Goal: Entertainment & Leisure: Consume media (video, audio)

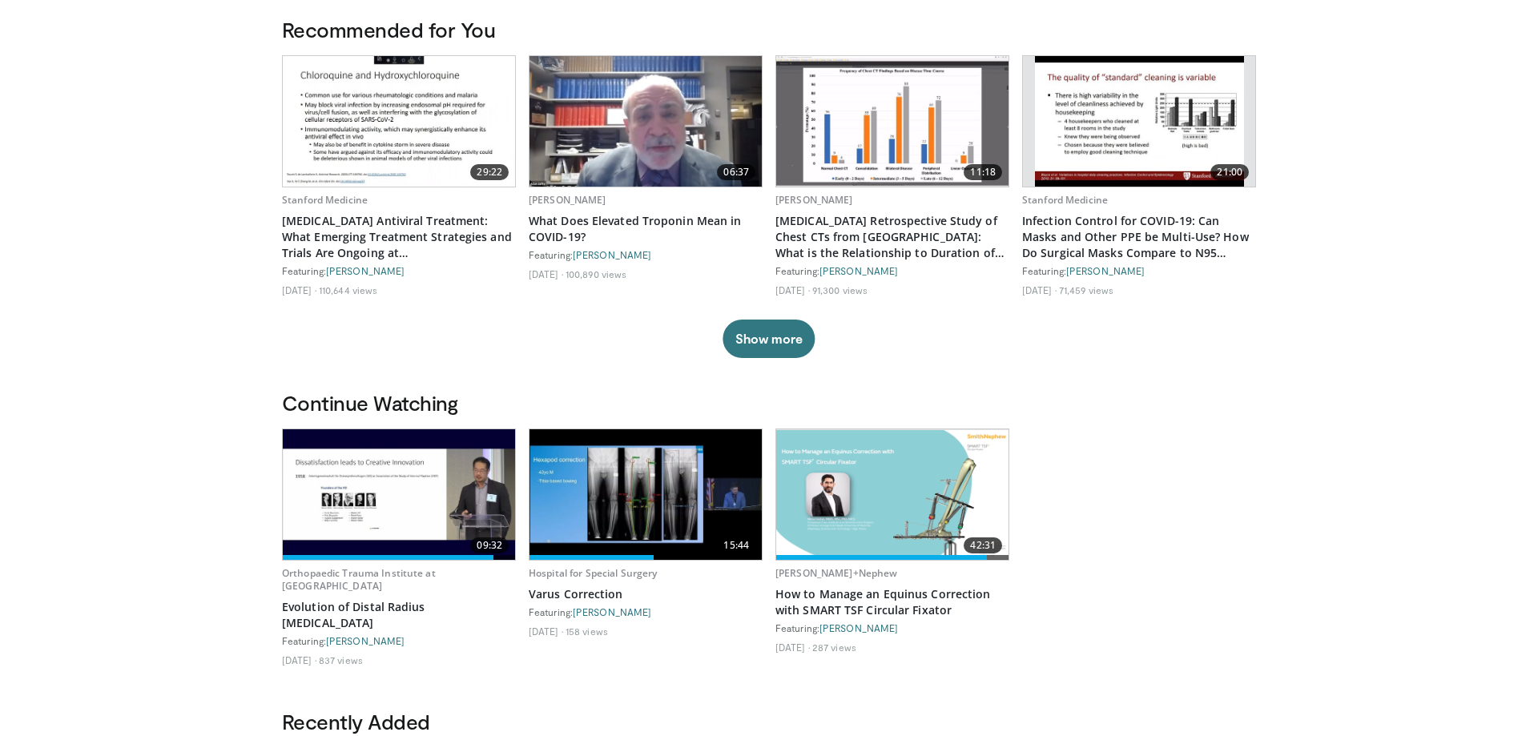
scroll to position [245, 0]
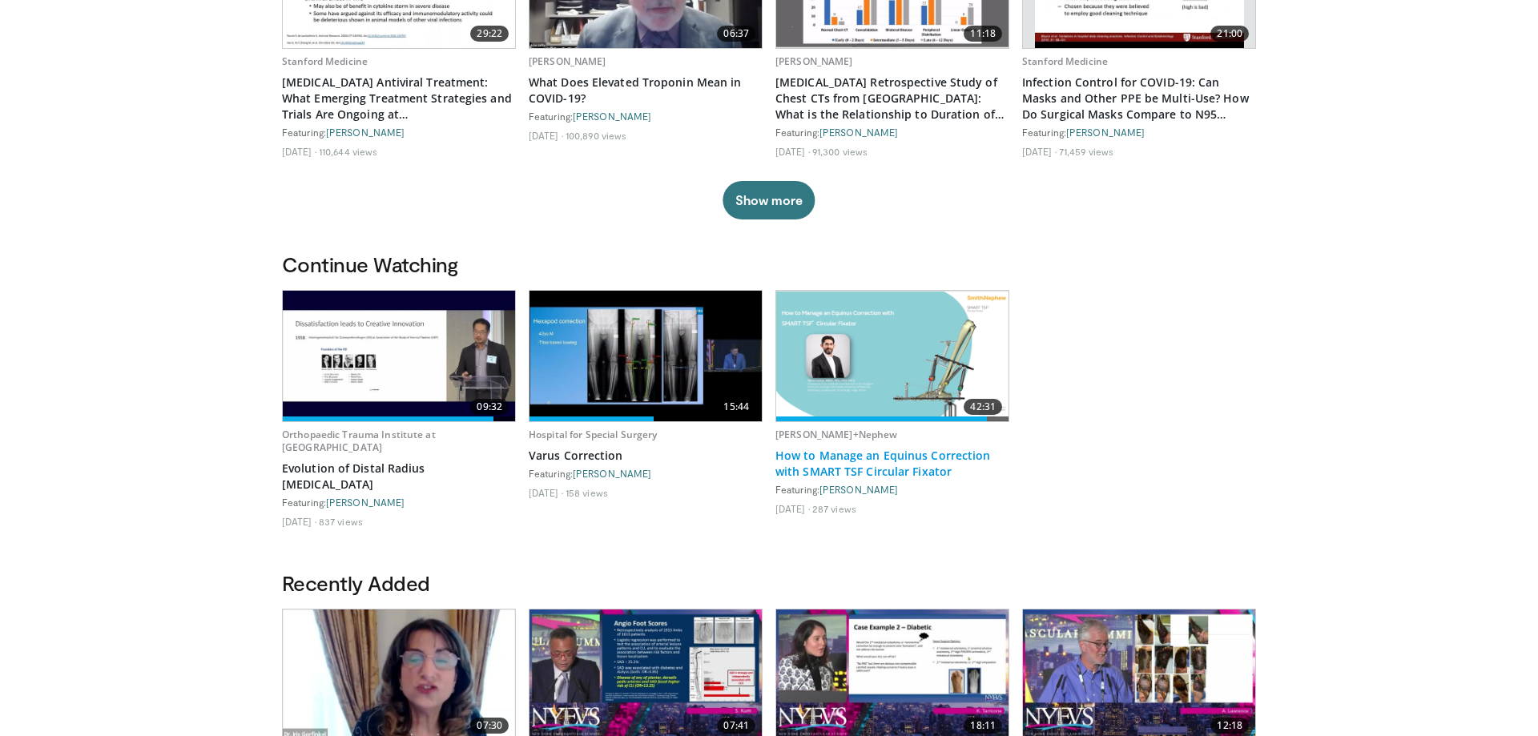
click at [885, 459] on link "How to Manage an Equinus Correction with SMART TSF Circular Fixator" at bounding box center [893, 464] width 234 height 32
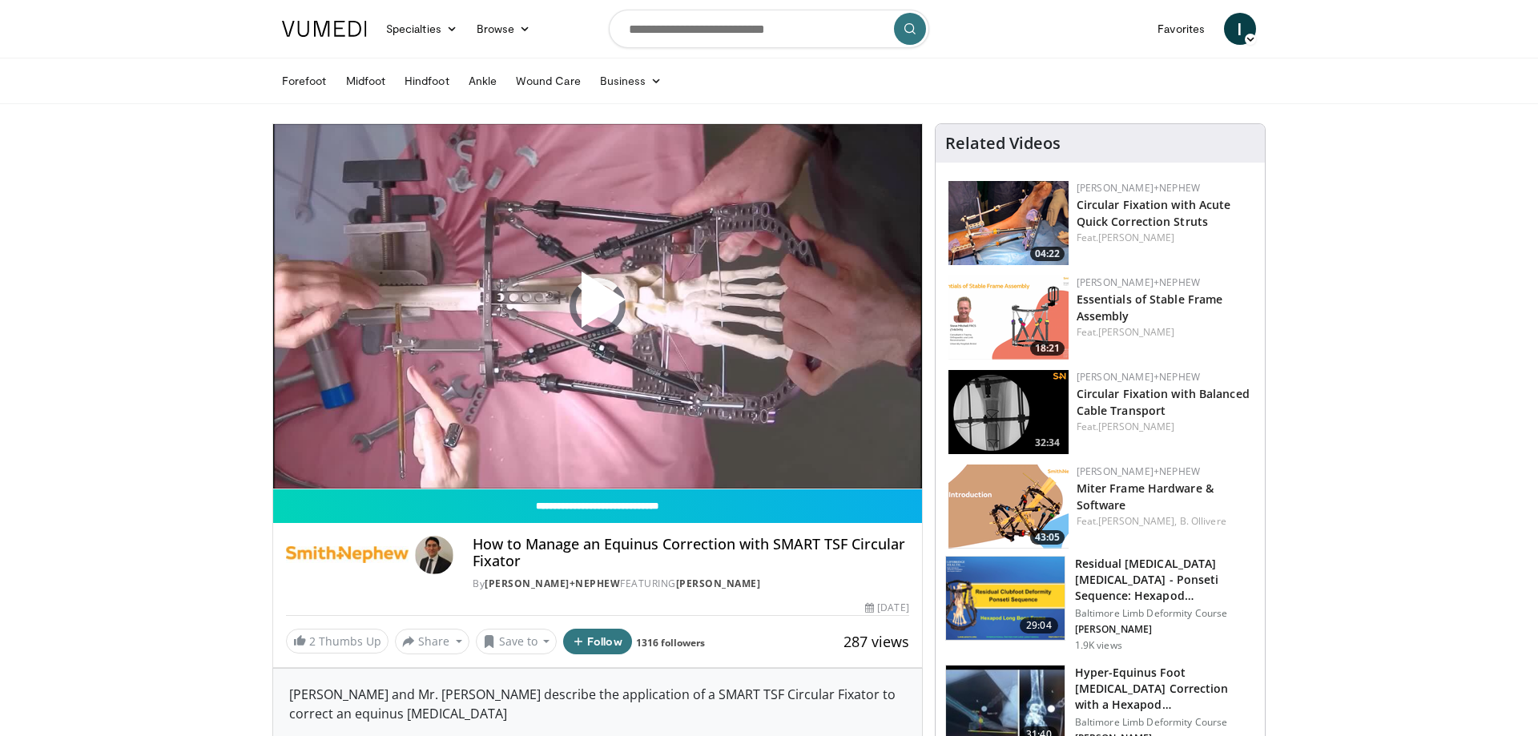
click at [598, 306] on span "Video Player" at bounding box center [598, 306] width 0 height 0
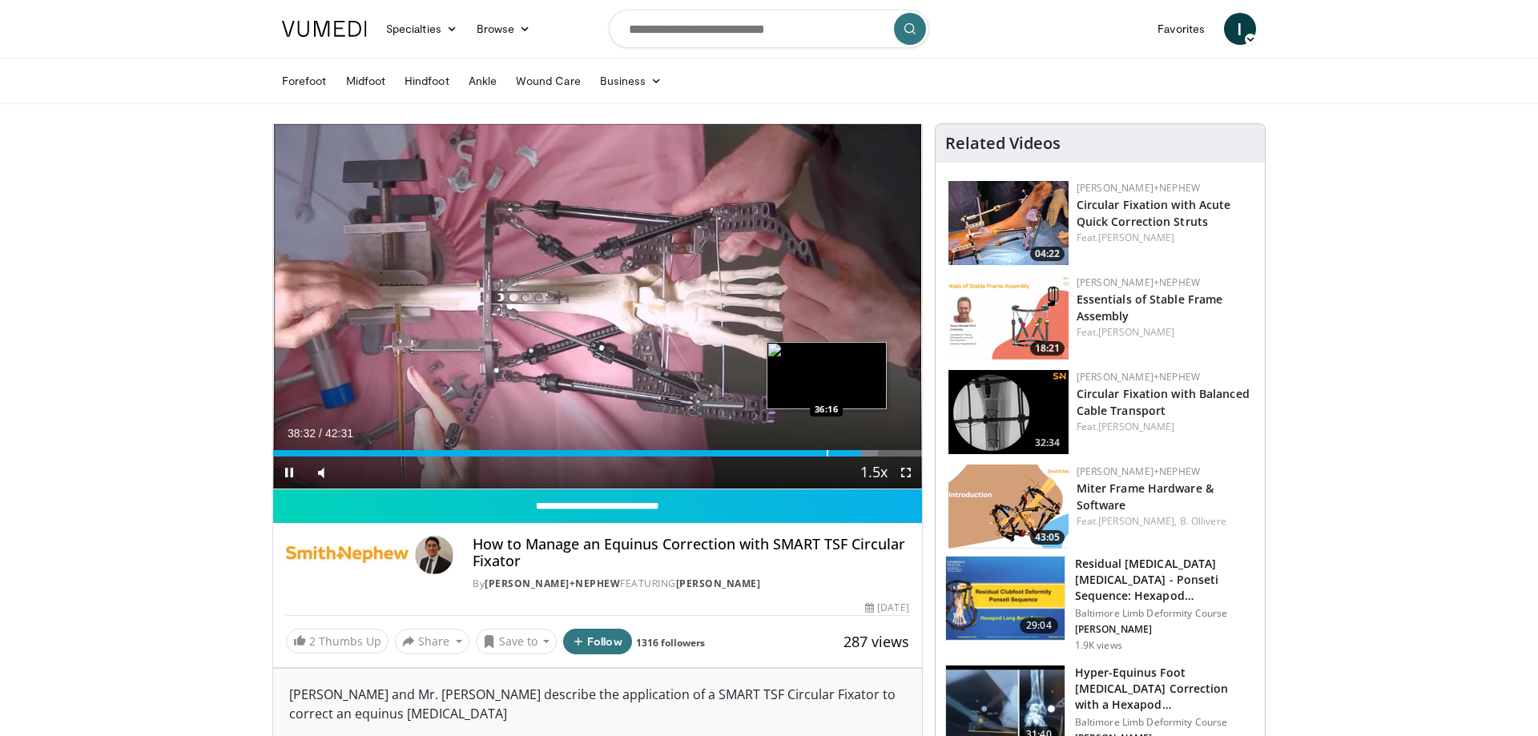
click at [825, 452] on div "38:32" at bounding box center [567, 453] width 588 height 6
click at [809, 453] on div "36:10" at bounding box center [549, 453] width 552 height 6
click at [793, 453] on div "Progress Bar" at bounding box center [794, 453] width 2 height 6
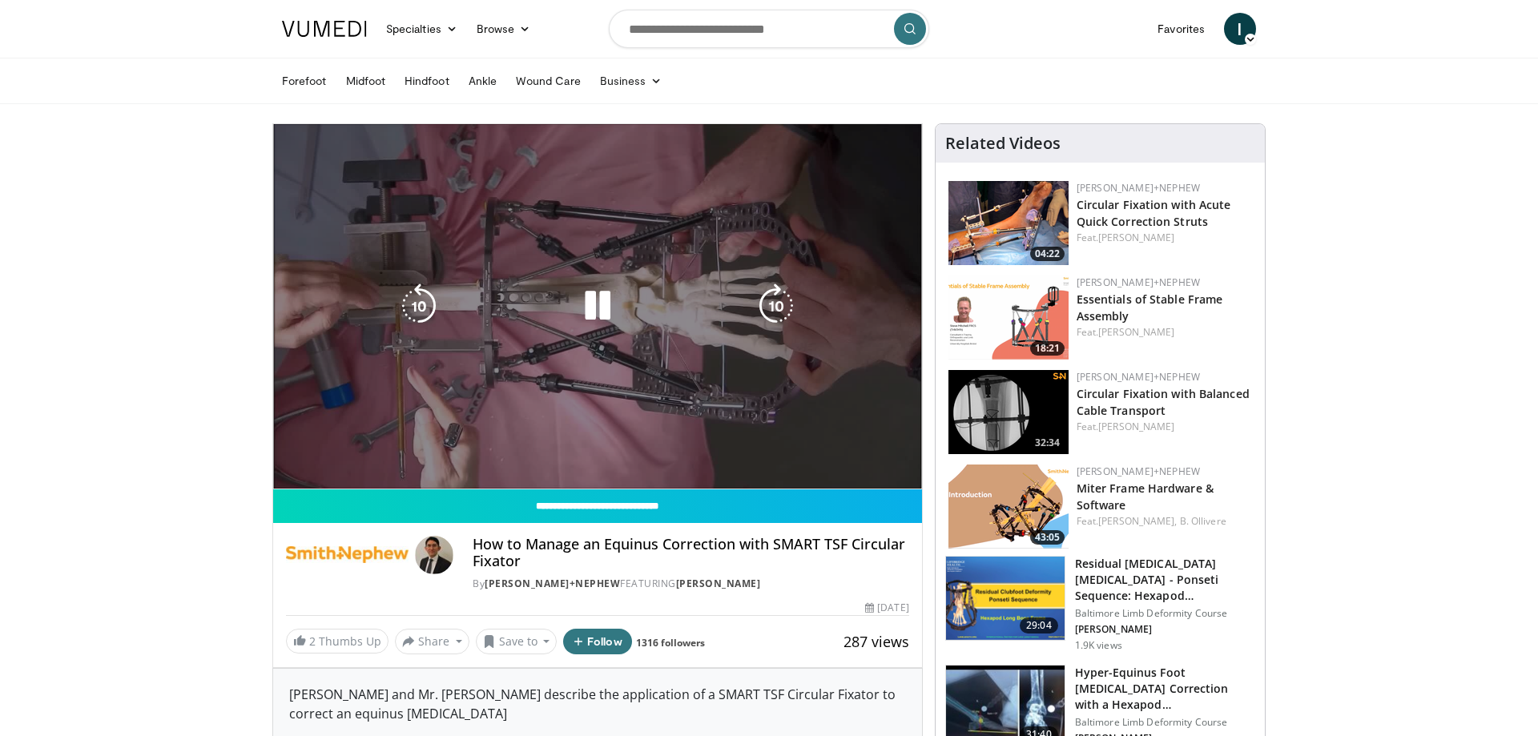
click at [801, 482] on div "Progress Bar" at bounding box center [800, 485] width 17 height 6
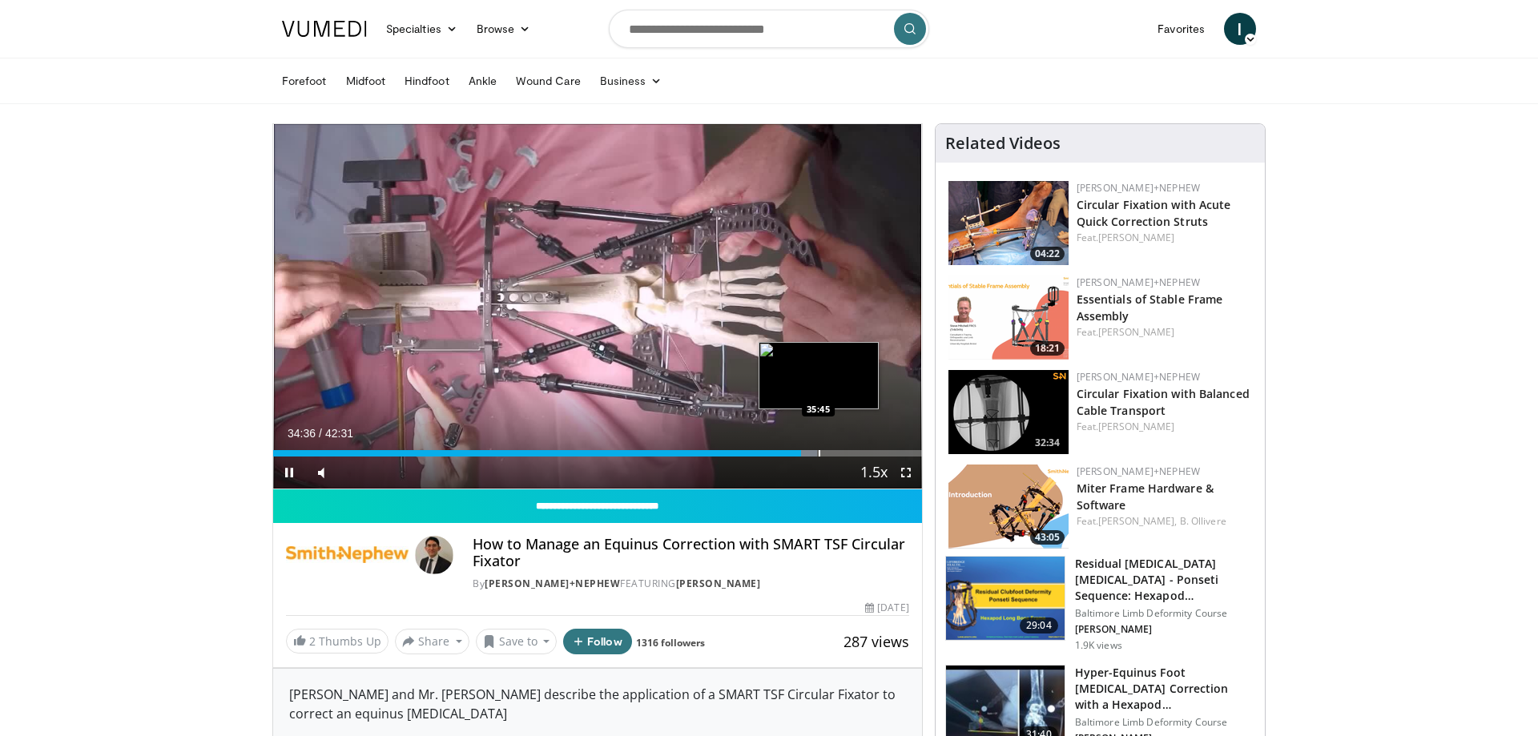
click at [821, 450] on div "Progress Bar" at bounding box center [820, 453] width 2 height 6
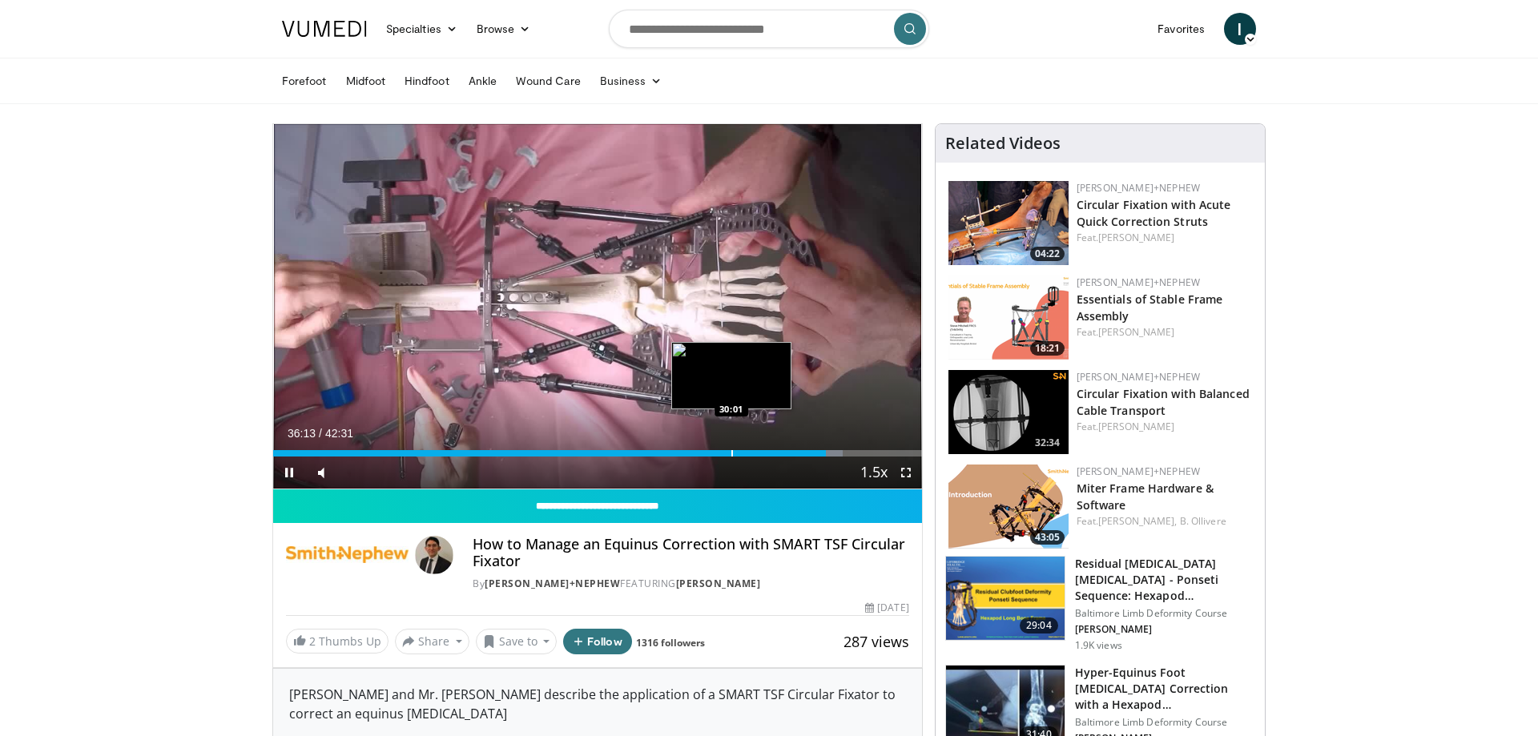
click at [732, 450] on div "Loaded : 87.80% 36:13 30:01" at bounding box center [597, 449] width 649 height 15
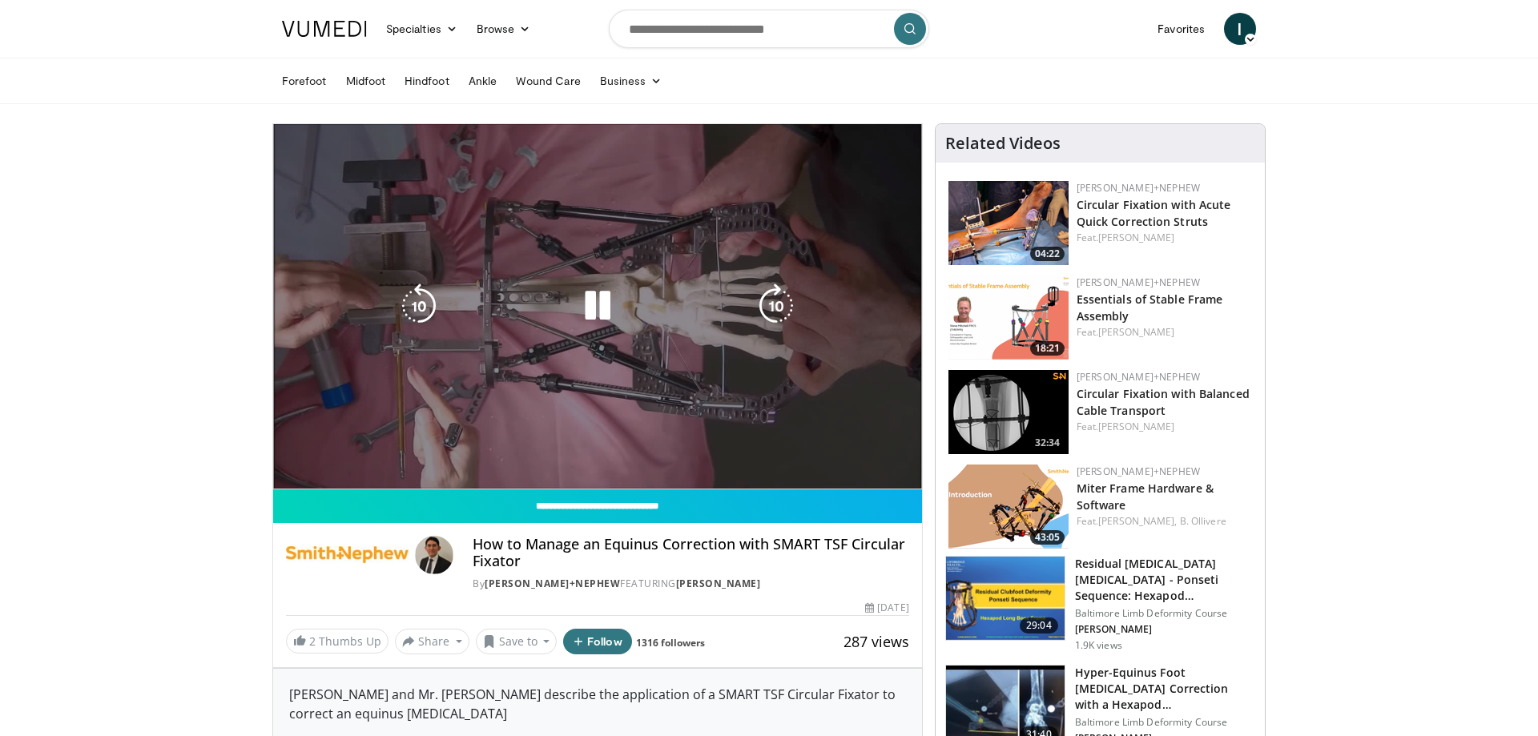
click at [746, 482] on div "Loaded : 71.15% 30:02 30:01" at bounding box center [597, 485] width 649 height 6
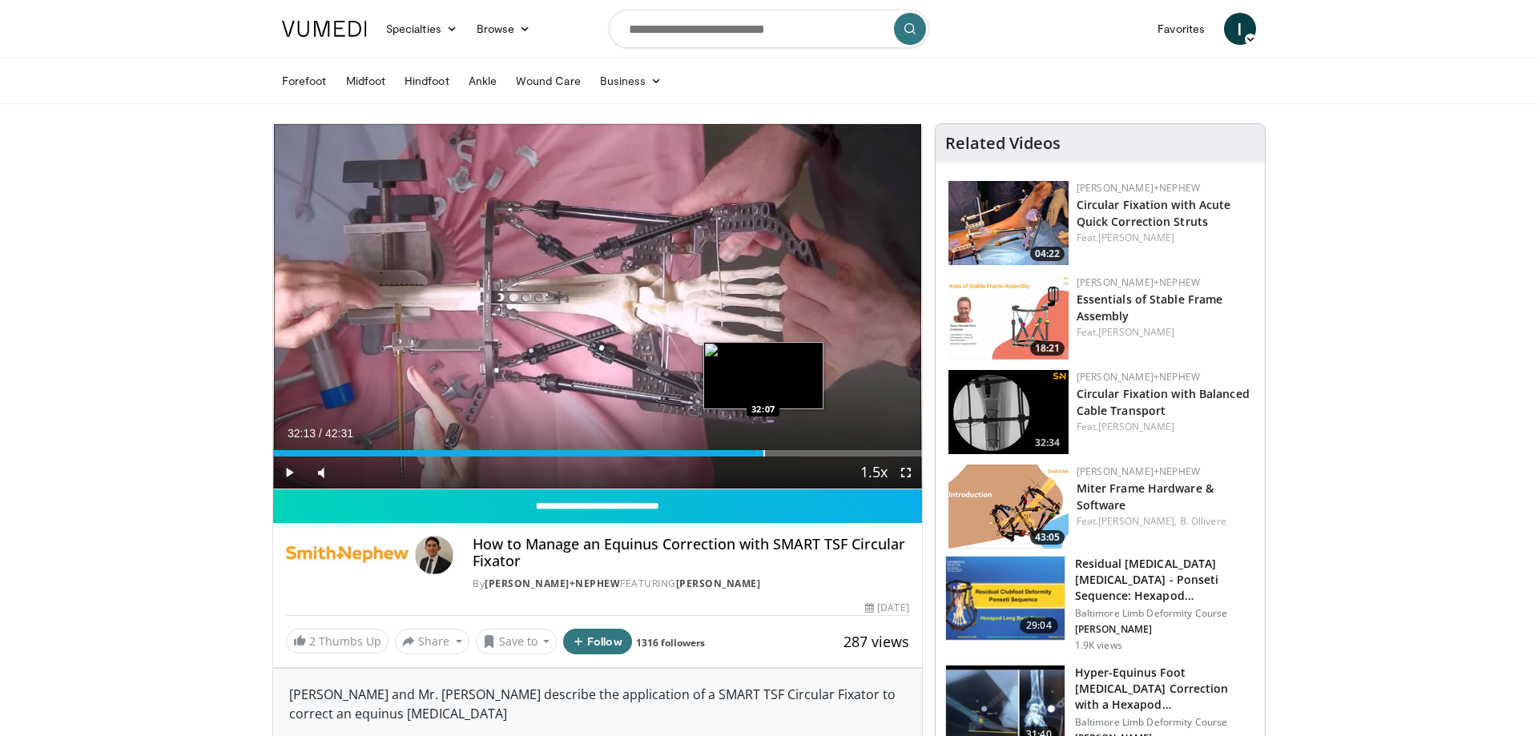
click at [765, 453] on div "Loaded : 75.25% 30:59 32:07" at bounding box center [597, 453] width 649 height 6
click at [783, 452] on div "Loaded : 78.39% 32:15 33:16" at bounding box center [597, 453] width 649 height 6
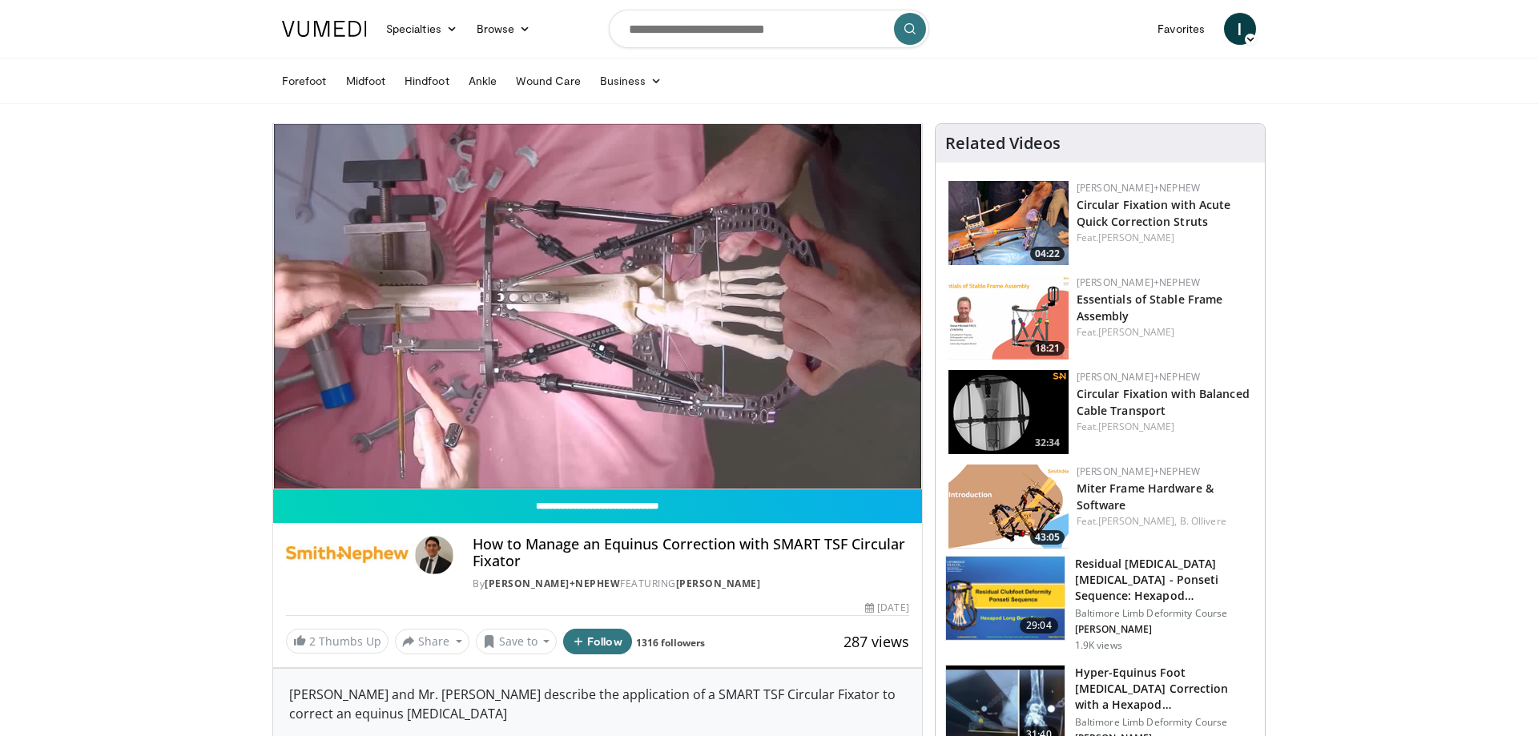
click at [772, 451] on video-js "**********" at bounding box center [597, 306] width 649 height 365
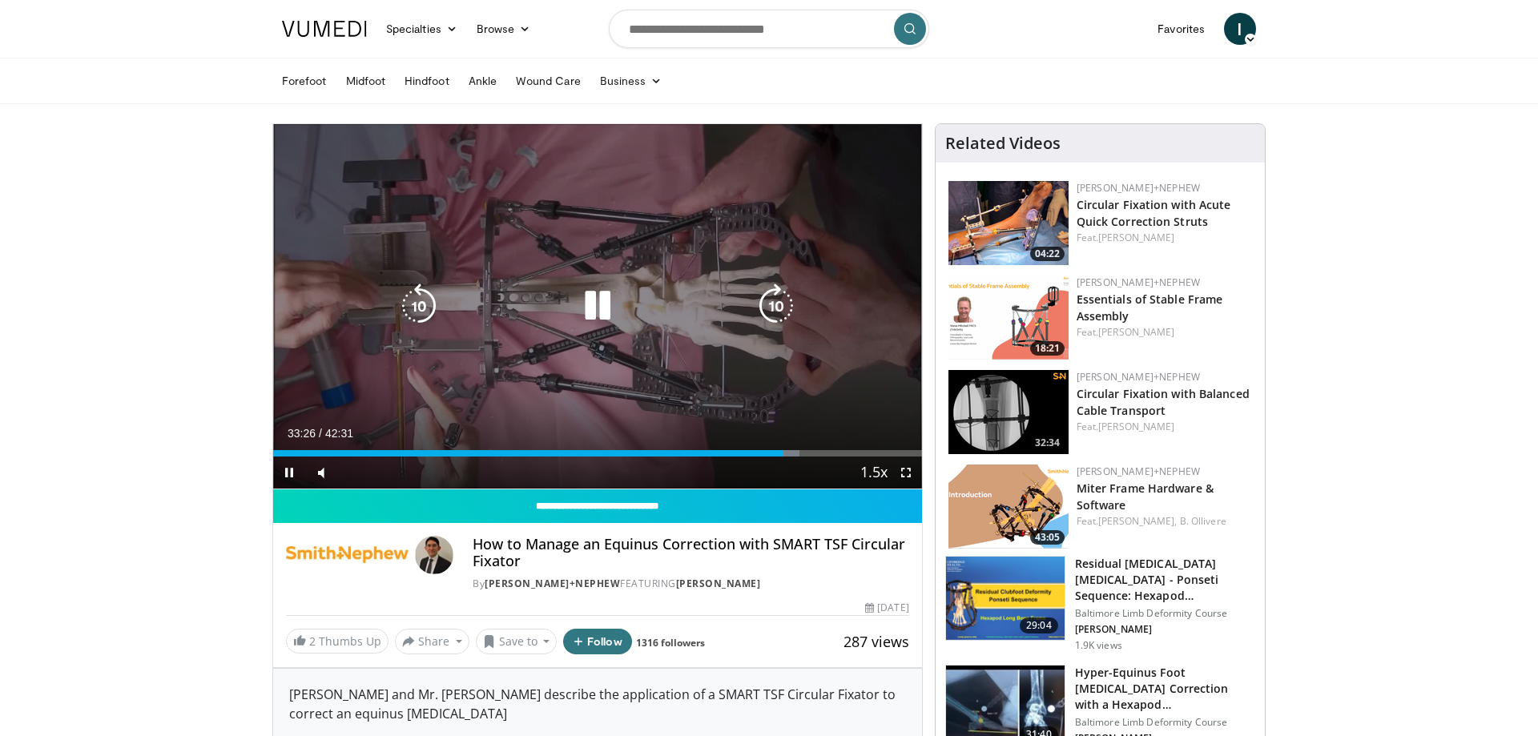
click at [421, 305] on icon "Video Player" at bounding box center [419, 306] width 45 height 45
click at [611, 287] on icon "Video Player" at bounding box center [597, 306] width 45 height 45
